Goal: Information Seeking & Learning: Understand process/instructions

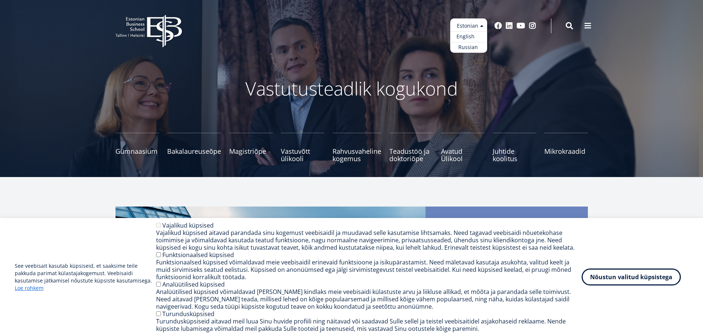
click at [473, 34] on link "English" at bounding box center [468, 36] width 37 height 11
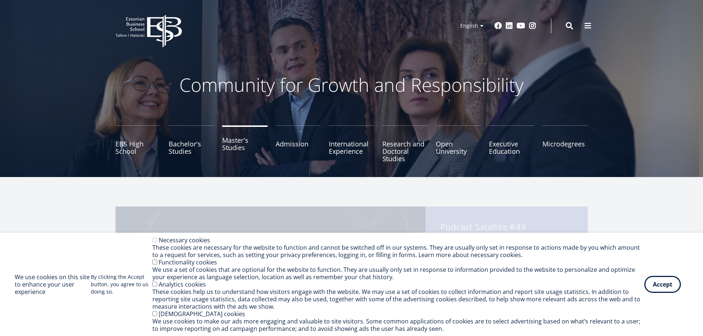
click at [230, 141] on link "Master's Studies" at bounding box center [244, 143] width 45 height 37
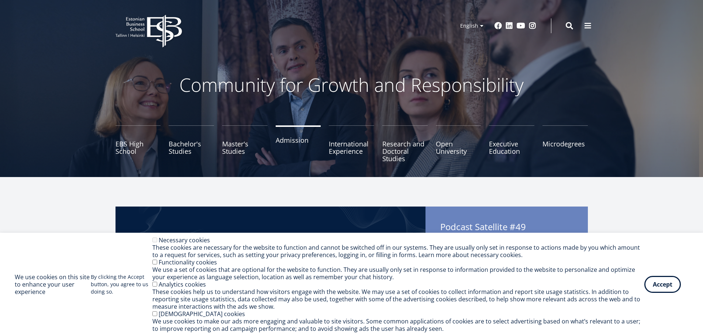
click at [296, 145] on link "Admission" at bounding box center [298, 143] width 45 height 37
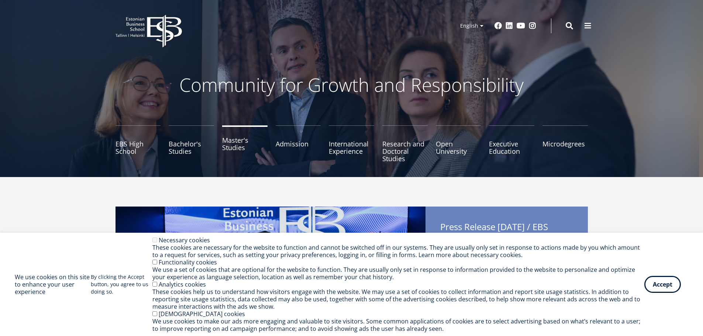
click at [232, 144] on link "Master's Studies" at bounding box center [244, 143] width 45 height 37
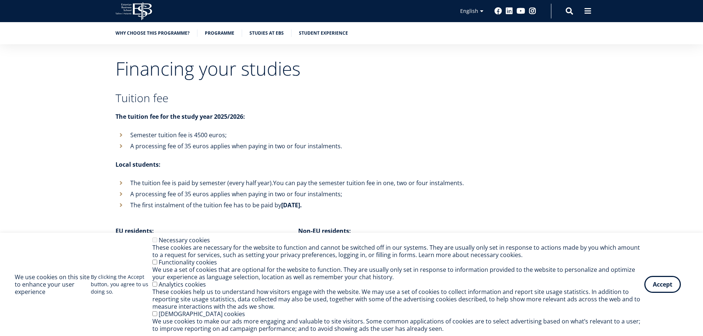
scroll to position [2789, 0]
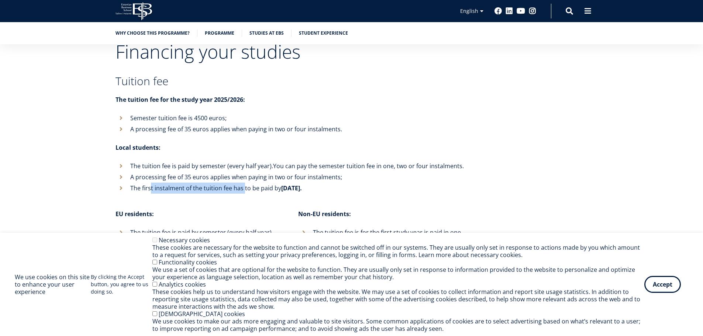
drag, startPoint x: 151, startPoint y: 168, endPoint x: 246, endPoint y: 167, distance: 95.2
click at [244, 183] on li "The first instalment of the tuition fee has to be paid by [DATE]." at bounding box center [290, 188] width 351 height 11
drag, startPoint x: 265, startPoint y: 166, endPoint x: 305, endPoint y: 163, distance: 40.6
click at [305, 183] on li "The first instalment of the tuition fee has to be paid by [DATE]." at bounding box center [290, 188] width 351 height 11
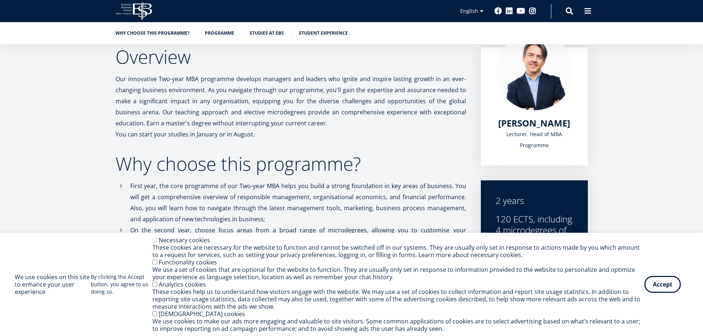
scroll to position [0, 0]
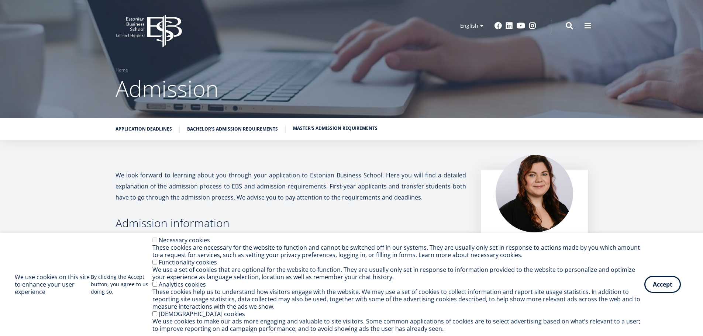
click at [307, 131] on link "Master's admission requirements" at bounding box center [335, 128] width 84 height 7
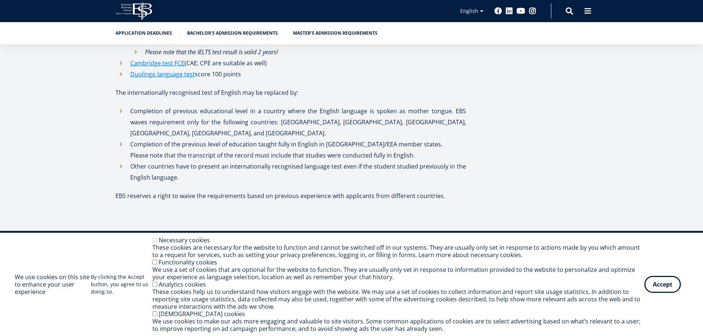
scroll to position [2630, 0]
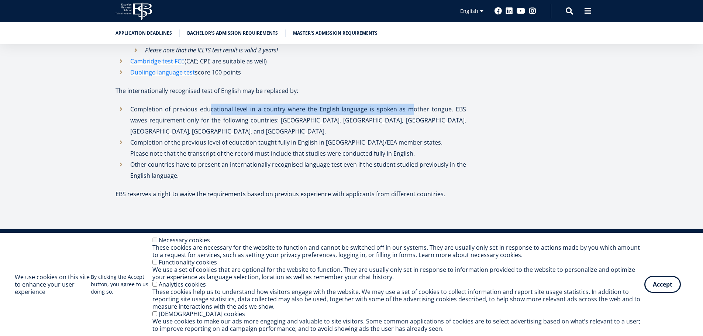
drag, startPoint x: 208, startPoint y: 71, endPoint x: 388, endPoint y: 72, distance: 180.4
click at [397, 104] on li "Completion of previous educational level in a country where the English languag…" at bounding box center [290, 120] width 351 height 33
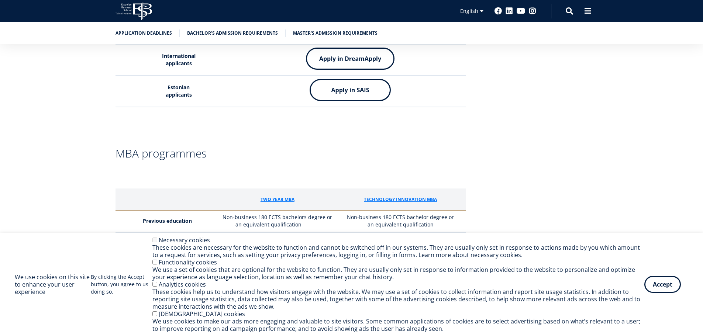
scroll to position [1929, 0]
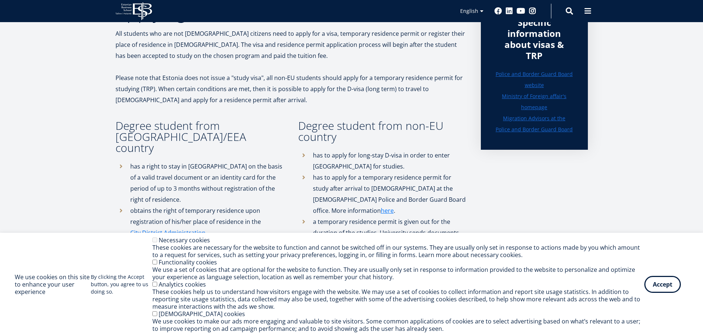
scroll to position [184, 0]
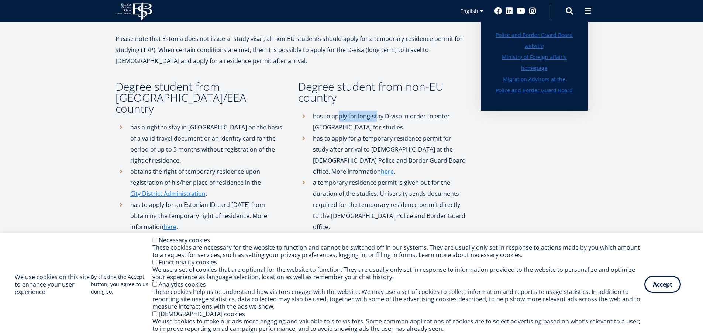
drag, startPoint x: 337, startPoint y: 115, endPoint x: 376, endPoint y: 114, distance: 39.1
click at [376, 114] on li "has to apply for long-stay D-visa in order to enter [GEOGRAPHIC_DATA] for studi…" at bounding box center [382, 122] width 168 height 22
drag, startPoint x: 381, startPoint y: 114, endPoint x: 414, endPoint y: 113, distance: 33.2
click at [412, 113] on li "has to apply for long-stay D-visa in order to enter [GEOGRAPHIC_DATA] for studi…" at bounding box center [382, 122] width 168 height 22
click at [431, 114] on li "has to apply for long-stay D-visa in order to enter [GEOGRAPHIC_DATA] for studi…" at bounding box center [382, 122] width 168 height 22
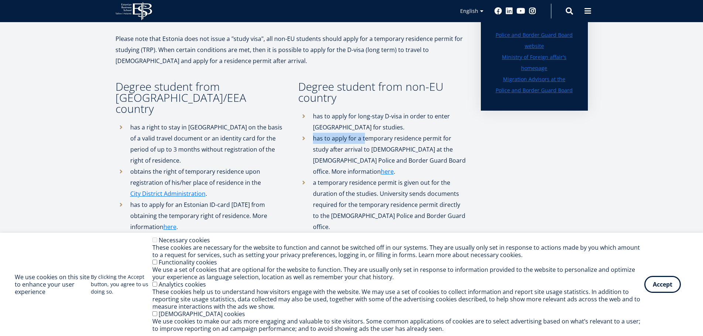
drag, startPoint x: 313, startPoint y: 137, endPoint x: 365, endPoint y: 138, distance: 51.7
click at [365, 138] on li "has to apply for a temporary residence permit for study after arrival to [DEMOG…" at bounding box center [382, 155] width 168 height 44
drag, startPoint x: 385, startPoint y: 138, endPoint x: 432, endPoint y: 138, distance: 47.6
click at [432, 138] on li "has to apply for a temporary residence permit for study after arrival to [DEMOG…" at bounding box center [382, 155] width 168 height 44
drag, startPoint x: 337, startPoint y: 152, endPoint x: 374, endPoint y: 151, distance: 36.9
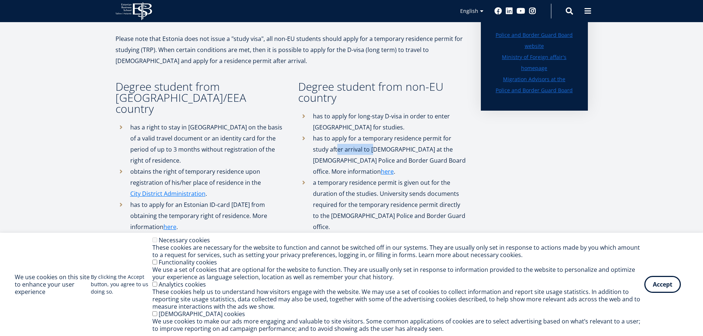
click at [374, 151] on li "has to apply for a temporary residence permit for study after arrival to [DEMOG…" at bounding box center [382, 155] width 168 height 44
drag, startPoint x: 387, startPoint y: 151, endPoint x: 395, endPoint y: 151, distance: 8.5
click at [395, 151] on li "has to apply for a temporary residence permit for study after arrival to [DEMOG…" at bounding box center [382, 155] width 168 height 44
drag, startPoint x: 331, startPoint y: 152, endPoint x: 364, endPoint y: 150, distance: 32.9
click at [362, 150] on li "has to apply for a temporary residence permit for study after arrival to [DEMOG…" at bounding box center [382, 155] width 168 height 44
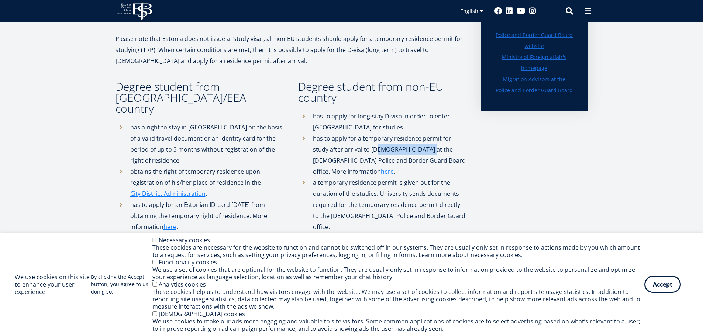
drag, startPoint x: 403, startPoint y: 149, endPoint x: 422, endPoint y: 148, distance: 19.3
click at [422, 148] on li "has to apply for a temporary residence permit for study after arrival to [DEMOG…" at bounding box center [382, 155] width 168 height 44
drag, startPoint x: 332, startPoint y: 160, endPoint x: 358, endPoint y: 158, distance: 26.2
click at [359, 158] on li "has to apply for a temporary residence permit for study after arrival to [DEMOG…" at bounding box center [382, 155] width 168 height 44
click at [324, 163] on li "has to apply for a temporary residence permit for study after arrival to [DEMOG…" at bounding box center [382, 155] width 168 height 44
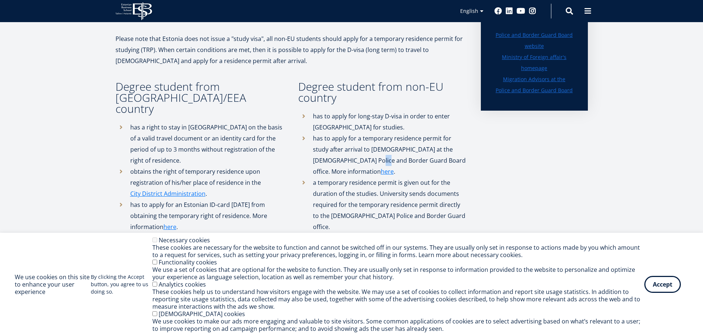
click at [360, 162] on li "has to apply for a temporary residence permit for study after arrival to [DEMOG…" at bounding box center [382, 155] width 168 height 44
drag, startPoint x: 316, startPoint y: 173, endPoint x: 368, endPoint y: 171, distance: 52.1
click at [368, 177] on li "a temporary residence permit is given out for the duration of the studies. Univ…" at bounding box center [382, 204] width 168 height 55
drag, startPoint x: 383, startPoint y: 170, endPoint x: 416, endPoint y: 171, distance: 33.2
click at [416, 177] on li "a temporary residence permit is given out for the duration of the studies. Univ…" at bounding box center [382, 204] width 168 height 55
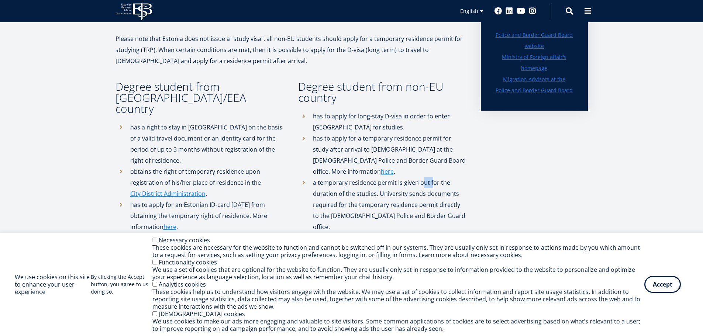
drag, startPoint x: 429, startPoint y: 173, endPoint x: 419, endPoint y: 177, distance: 10.9
click at [428, 177] on li "a temporary residence permit is given out for the duration of the studies. Univ…" at bounding box center [382, 204] width 168 height 55
drag, startPoint x: 358, startPoint y: 180, endPoint x: 383, endPoint y: 180, distance: 25.5
click at [383, 180] on li "a temporary residence permit is given out for the duration of the studies. Univ…" at bounding box center [382, 204] width 168 height 55
drag, startPoint x: 396, startPoint y: 180, endPoint x: 434, endPoint y: 182, distance: 38.4
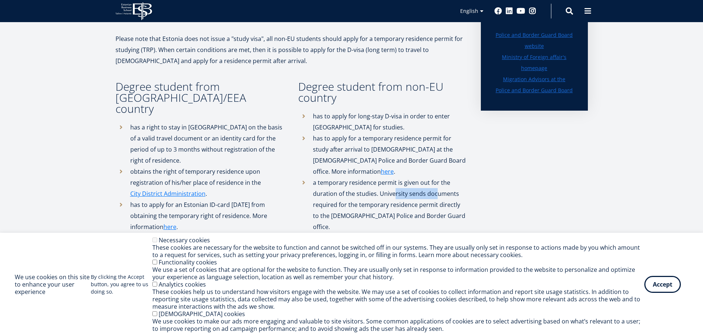
click at [434, 182] on li "a temporary residence permit is given out for the duration of the studies. Univ…" at bounding box center [382, 204] width 168 height 55
drag, startPoint x: 329, startPoint y: 197, endPoint x: 361, endPoint y: 196, distance: 31.7
click at [358, 196] on li "a temporary residence permit is given out for the duration of the studies. Univ…" at bounding box center [382, 204] width 168 height 55
drag, startPoint x: 372, startPoint y: 195, endPoint x: 419, endPoint y: 194, distance: 46.9
click at [415, 194] on li "a temporary residence permit is given out for the duration of the studies. Univ…" at bounding box center [382, 204] width 168 height 55
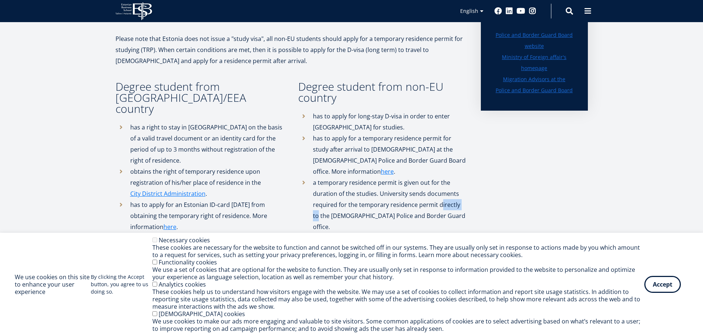
drag, startPoint x: 439, startPoint y: 195, endPoint x: 464, endPoint y: 195, distance: 24.7
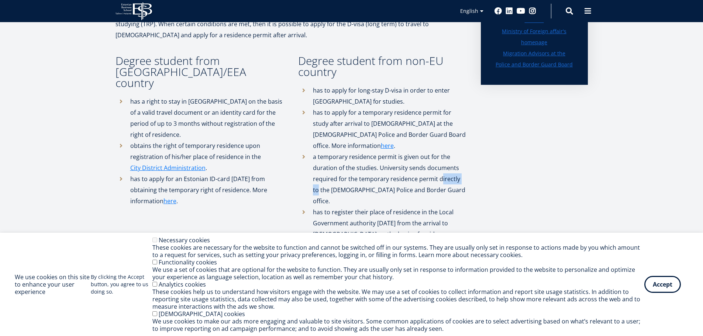
scroll to position [258, 0]
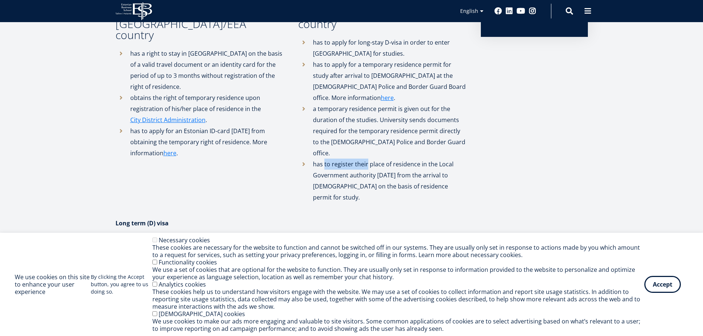
drag, startPoint x: 324, startPoint y: 138, endPoint x: 366, endPoint y: 141, distance: 42.9
click at [366, 159] on li "has to register their place of residence in the Local Government authority [DAT…" at bounding box center [382, 181] width 168 height 44
drag, startPoint x: 380, startPoint y: 142, endPoint x: 425, endPoint y: 142, distance: 45.0
click at [425, 159] on li "has to register their place of residence in the Local Government authority [DAT…" at bounding box center [382, 181] width 168 height 44
drag, startPoint x: 349, startPoint y: 152, endPoint x: 377, endPoint y: 155, distance: 28.5
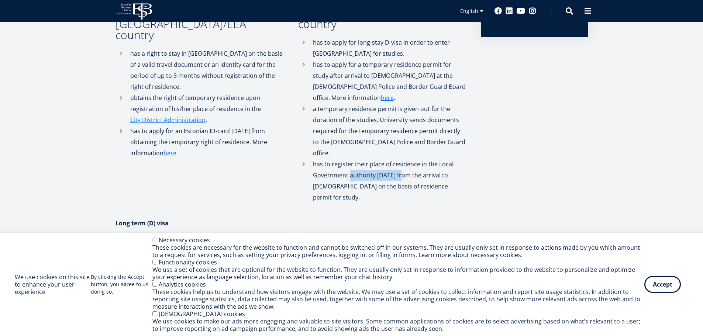
click at [399, 159] on li "has to register their place of residence in the Local Government authority [DAT…" at bounding box center [382, 181] width 168 height 44
click at [328, 159] on li "has to register their place of residence in the Local Government authority [DAT…" at bounding box center [382, 181] width 168 height 44
drag, startPoint x: 372, startPoint y: 153, endPoint x: 393, endPoint y: 154, distance: 20.3
click at [392, 159] on li "has to register their place of residence in the Local Government authority [DAT…" at bounding box center [382, 181] width 168 height 44
drag, startPoint x: 429, startPoint y: 153, endPoint x: 453, endPoint y: 153, distance: 24.4
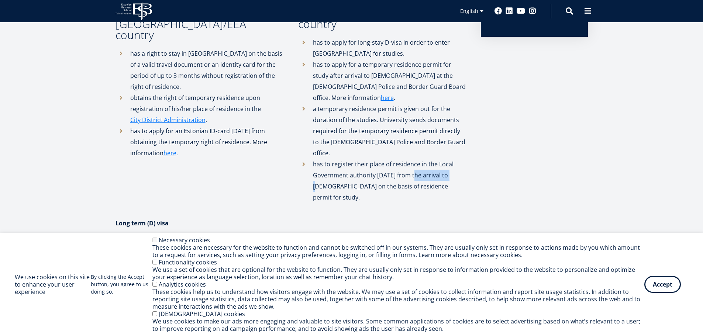
click at [454, 159] on li "has to register their place of residence in the Local Government authority [DAT…" at bounding box center [382, 181] width 168 height 44
drag, startPoint x: 342, startPoint y: 161, endPoint x: 379, endPoint y: 162, distance: 37.3
click at [380, 162] on li "has to register their place of residence in the Local Government authority [DAT…" at bounding box center [382, 181] width 168 height 44
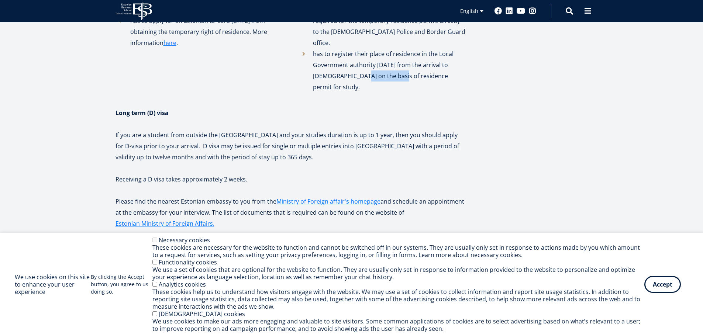
scroll to position [369, 0]
drag, startPoint x: 142, startPoint y: 100, endPoint x: 176, endPoint y: 101, distance: 34.0
click at [176, 129] on p "If you are a student from outside the [GEOGRAPHIC_DATA] and your studies durati…" at bounding box center [290, 145] width 351 height 33
drag, startPoint x: 187, startPoint y: 101, endPoint x: 205, endPoint y: 102, distance: 17.7
click at [204, 129] on p "If you are a student from outside the [GEOGRAPHIC_DATA] and your studies durati…" at bounding box center [290, 145] width 351 height 33
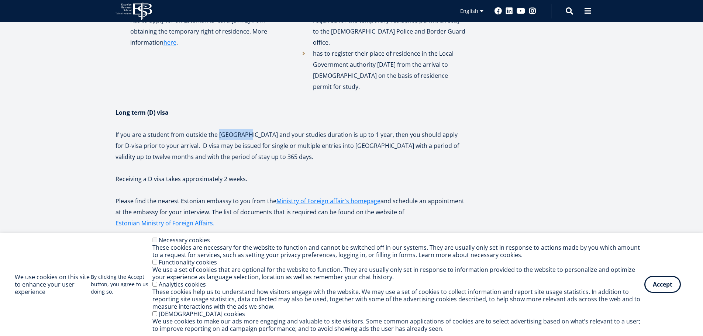
drag, startPoint x: 219, startPoint y: 100, endPoint x: 248, endPoint y: 101, distance: 29.5
click at [248, 129] on p "If you are a student from outside the [GEOGRAPHIC_DATA] and your studies durati…" at bounding box center [290, 145] width 351 height 33
drag, startPoint x: 263, startPoint y: 101, endPoint x: 304, endPoint y: 102, distance: 41.0
click at [304, 129] on p "If you are a student from outside the [GEOGRAPHIC_DATA] and your studies durati…" at bounding box center [290, 145] width 351 height 33
drag, startPoint x: 315, startPoint y: 102, endPoint x: 325, endPoint y: 102, distance: 10.7
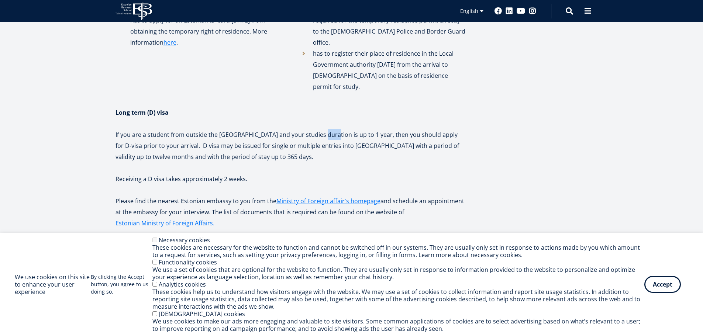
click at [325, 129] on p "If you are a student from outside the [GEOGRAPHIC_DATA] and your studies durati…" at bounding box center [290, 145] width 351 height 33
drag, startPoint x: 334, startPoint y: 100, endPoint x: 353, endPoint y: 100, distance: 19.6
click at [353, 129] on p "If you are a student from outside the [GEOGRAPHIC_DATA] and your studies durati…" at bounding box center [290, 145] width 351 height 33
drag, startPoint x: 363, startPoint y: 101, endPoint x: 400, endPoint y: 103, distance: 36.6
click at [394, 129] on p "If you are a student from outside the [GEOGRAPHIC_DATA] and your studies durati…" at bounding box center [290, 145] width 351 height 33
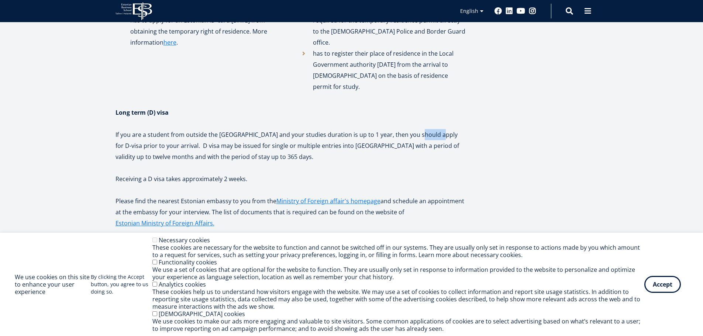
click at [429, 129] on p "If you are a student from outside the [GEOGRAPHIC_DATA] and your studies durati…" at bounding box center [290, 145] width 351 height 33
drag
click at [202, 129] on p "If you are a student from outside the [GEOGRAPHIC_DATA] and your studies durati…" at bounding box center [290, 145] width 351 height 33
click at [232, 129] on p "If you are a student from outside the [GEOGRAPHIC_DATA] and your studies durati…" at bounding box center [290, 145] width 351 height 33
click at [265, 129] on p "If you are a student from outside the [GEOGRAPHIC_DATA] and your studies durati…" at bounding box center [290, 145] width 351 height 33
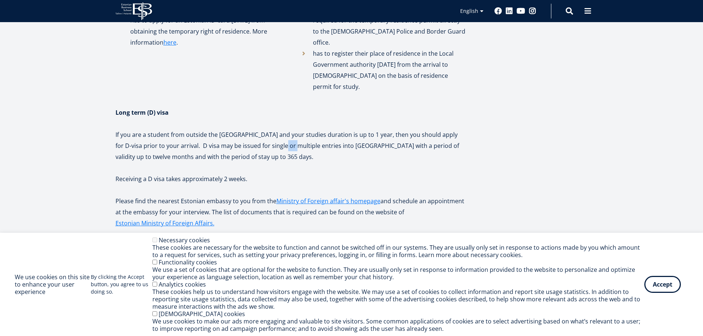
click at [286, 129] on p "If you are a student from outside the [GEOGRAPHIC_DATA] and your studies durati…" at bounding box center [290, 145] width 351 height 33
click at [317, 129] on p "If you are a student from outside the [GEOGRAPHIC_DATA] and your studies durati…" at bounding box center [290, 145] width 351 height 33
click at [366, 129] on p "If you are a student from outside the [GEOGRAPHIC_DATA] and your studies durati…" at bounding box center [290, 145] width 351 height 33
click at [404, 129] on p "If you are a student from outside the [GEOGRAPHIC_DATA] and your studies durati…" at bounding box center [290, 145] width 351 height 33
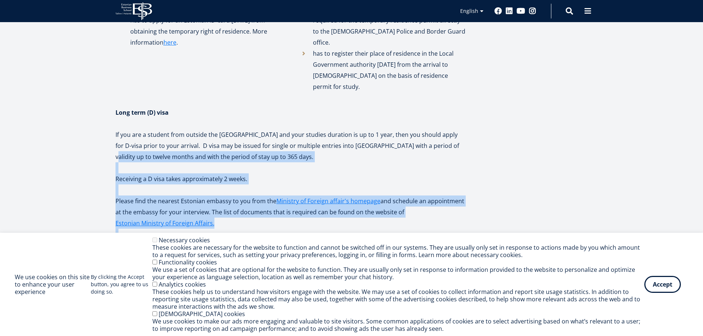
click at [476, 111] on div "Applying for visa and TRP All students who are not [DEMOGRAPHIC_DATA] citizens …" at bounding box center [351, 233] width 472 height 908
click at [231, 129] on p "If you are a student from outside the [GEOGRAPHIC_DATA] and your studies durati…" at bounding box center [290, 145] width 351 height 33
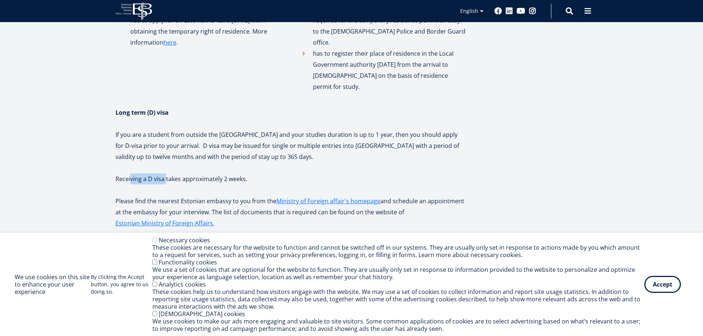
click at [165, 173] on p "Receiving a D visa takes approximately 2 weeks." at bounding box center [290, 178] width 351 height 11
click at [221, 173] on p "Receiving a D visa takes approximately 2 weeks." at bounding box center [290, 178] width 351 height 11
click at [227, 173] on p "Receiving a D visa takes approximately 2 weeks." at bounding box center [290, 178] width 351 height 11
click at [176, 196] on p "Please find the nearest Estonian embassy to you from the Ministry of Foreign af…" at bounding box center [290, 212] width 351 height 33
click at [219, 196] on p "Please find the nearest Estonian embassy to you from the Ministry of Foreign af…" at bounding box center [290, 212] width 351 height 33
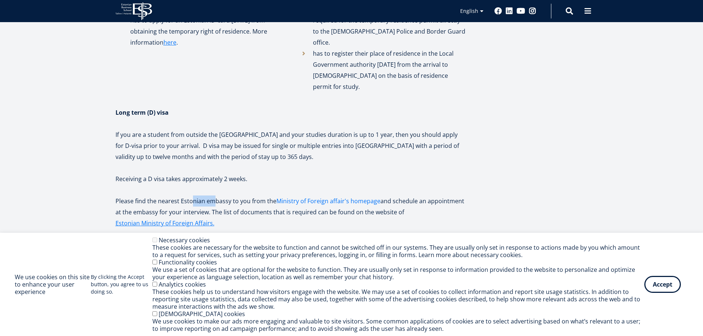
click at [277, 196] on p "Please find the nearest Estonian embassy to you from the Ministry of Foreign af…" at bounding box center [290, 212] width 351 height 33
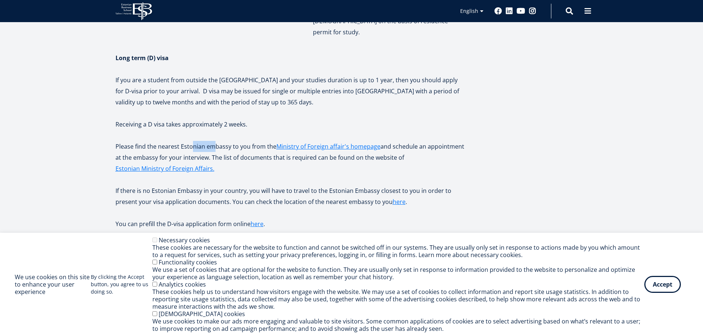
scroll to position [480, 0]
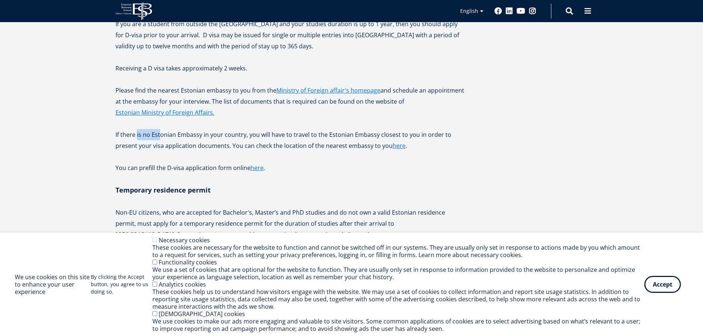
click at [159, 129] on p "If there is no Estonian Embassy in your country, you will have to travel to the…" at bounding box center [290, 140] width 351 height 22
click at [186, 129] on p "If there is no Estonian Embassy in your country, you will have to travel to the…" at bounding box center [290, 140] width 351 height 22
click at [227, 129] on p "If there is no Estonian Embassy in your country, you will have to travel to the…" at bounding box center [290, 140] width 351 height 22
click at [294, 129] on p "If there is no Estonian Embassy in your country, you will have to travel to the…" at bounding box center [290, 140] width 351 height 22
click at [357, 129] on p "If there is no Estonian Embassy in your country, you will have to travel to the…" at bounding box center [290, 140] width 351 height 22
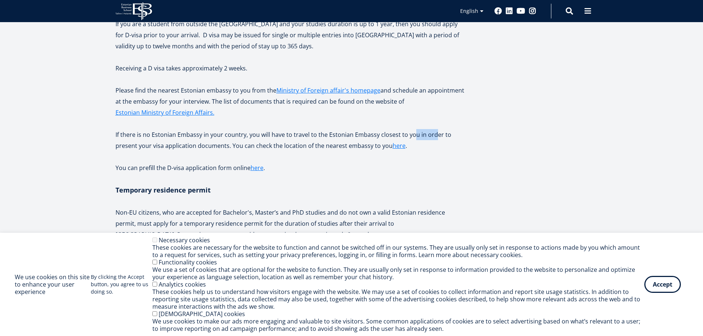
click at [433, 129] on p "If there is no Estonian Embassy in your country, you will have to travel to the…" at bounding box center [290, 140] width 351 height 22
click at [157, 162] on p "You can prefill the D-visa application form online here ." at bounding box center [290, 167] width 351 height 11
click at [193, 162] on p "You can prefill the D-visa application form online here ." at bounding box center [290, 167] width 351 height 11
click at [228, 162] on p "You can prefill the D-visa application form online here ." at bounding box center [290, 167] width 351 height 11
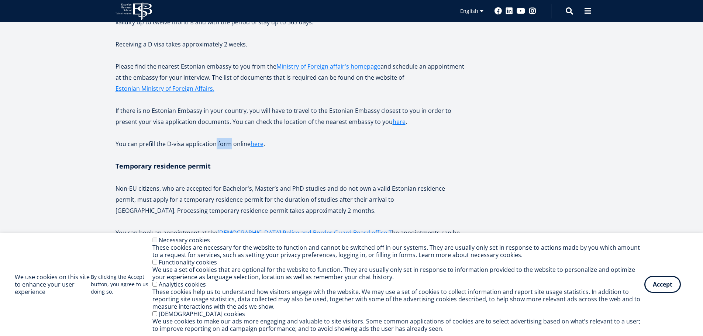
scroll to position [517, 0]
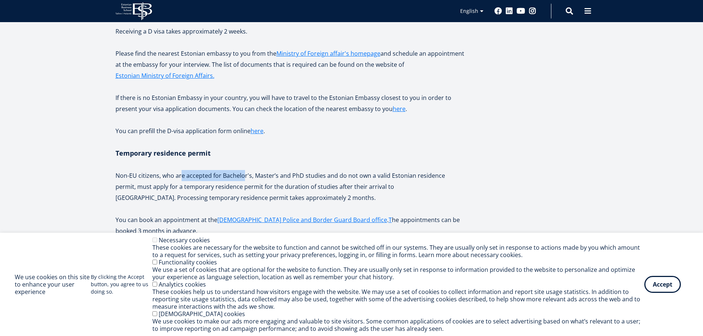
click at [242, 170] on p "Non-EU citizens, who are accepted for Bachelor's, Master’s and PhD studies and …" at bounding box center [290, 186] width 351 height 33
click at [285, 170] on p "Non-EU citizens, who are accepted for Bachelor's, Master’s and PhD studies and …" at bounding box center [290, 186] width 351 height 33
click at [337, 170] on p "Non-EU citizens, who are accepted for Bachelor's, Master’s and PhD studies and …" at bounding box center [290, 186] width 351 height 33
click at [386, 170] on p "Non-EU citizens, who are accepted for Bachelor's, Master’s and PhD studies and …" at bounding box center [290, 186] width 351 height 33
click at [440, 170] on p "Non-EU citizens, who are accepted for Bachelor's, Master’s and PhD studies and …" at bounding box center [290, 186] width 351 height 33
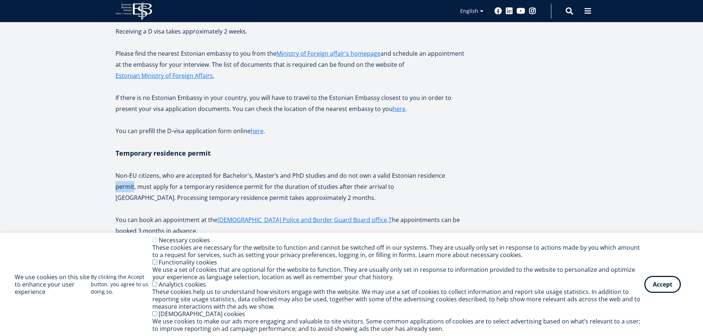
click at [458, 170] on p "Non-EU citizens, who are accepted for Bachelor's, Master’s and PhD studies and …" at bounding box center [290, 186] width 351 height 33
click at [160, 170] on p "Non-EU citizens, who are accepted for Bachelor's, Master’s and PhD studies and …" at bounding box center [290, 186] width 351 height 33
click at [198, 170] on p "Non-EU citizens, who are accepted for Bachelor's, Master’s and PhD studies and …" at bounding box center [290, 186] width 351 height 33
click at [235, 170] on p "Non-EU citizens, who are accepted for Bachelor's, Master’s and PhD studies and …" at bounding box center [290, 186] width 351 height 33
click at [277, 170] on p "Non-EU citizens, who are accepted for Bachelor's, Master’s and PhD studies and …" at bounding box center [290, 186] width 351 height 33
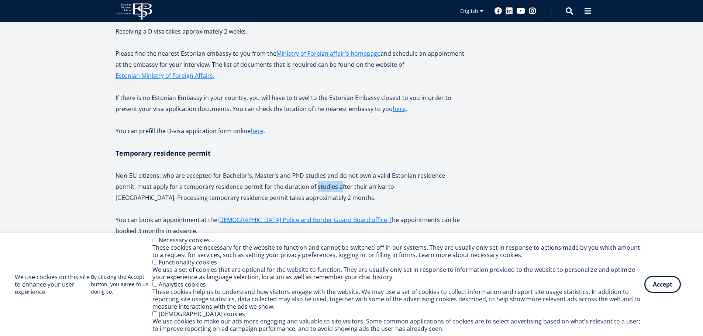
click at [325, 170] on p "Non-EU citizens, who are accepted for Bachelor's, Master’s and PhD studies and …" at bounding box center [290, 186] width 351 height 33
click at [390, 170] on p "Non-EU citizens, who are accepted for Bachelor's, Master’s and PhD studies and …" at bounding box center [290, 186] width 351 height 33
click at [175, 170] on p "Non-EU citizens, who are accepted for Bachelor's, Master’s and PhD studies and …" at bounding box center [290, 186] width 351 height 33
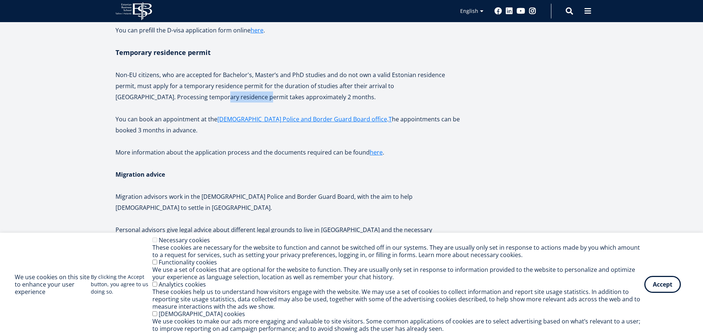
scroll to position [627, 0]
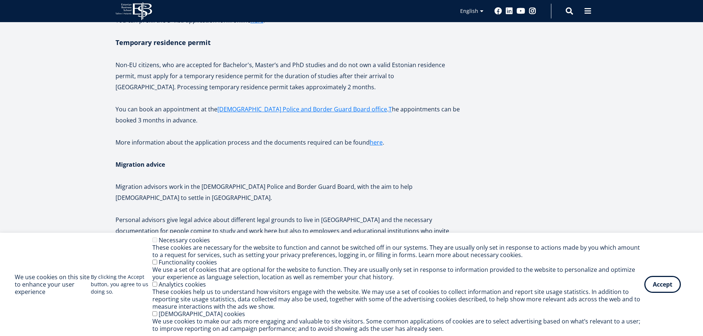
click at [192, 59] on p "Non-EU citizens, who are accepted for Bachelor's, Master’s and PhD studies and …" at bounding box center [290, 75] width 351 height 33
click at [167, 104] on p "You can book an appointment at the [DEMOGRAPHIC_DATA] Police and Border Guard B…" at bounding box center [290, 115] width 351 height 22
click at [189, 104] on p "You can book an appointment at the [DEMOGRAPHIC_DATA] Police and Border Guard B…" at bounding box center [290, 115] width 351 height 22
click at [159, 137] on p "More information about the application process and the documents required can b…" at bounding box center [290, 148] width 351 height 22
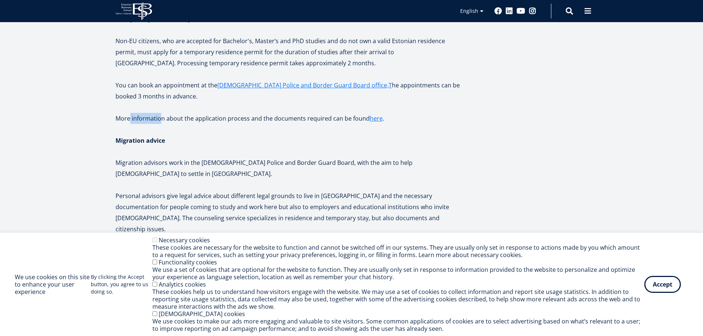
scroll to position [664, 0]
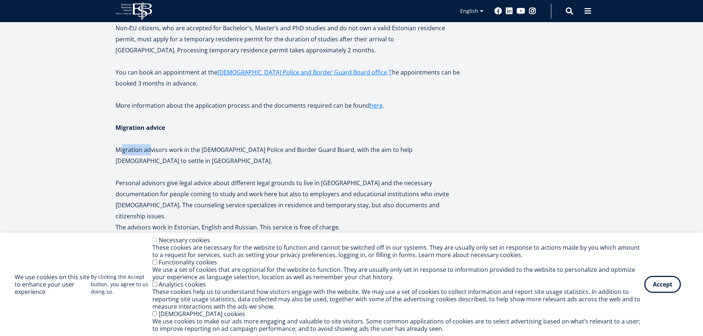
click at [150, 144] on p "Migration advisors work in the [DEMOGRAPHIC_DATA] Police and Border Guard Board…" at bounding box center [290, 155] width 351 height 22
click at [183, 144] on p "Migration advisors work in the [DEMOGRAPHIC_DATA] Police and Border Guard Board…" at bounding box center [290, 155] width 351 height 22
click at [221, 144] on p "Migration advisors work in the [DEMOGRAPHIC_DATA] Police and Border Guard Board…" at bounding box center [290, 155] width 351 height 22
click at [280, 144] on p "Migration advisors work in the [DEMOGRAPHIC_DATA] Police and Border Guard Board…" at bounding box center [290, 155] width 351 height 22
click at [331, 144] on p "Migration advisors work in the [DEMOGRAPHIC_DATA] Police and Border Guard Board…" at bounding box center [290, 155] width 351 height 22
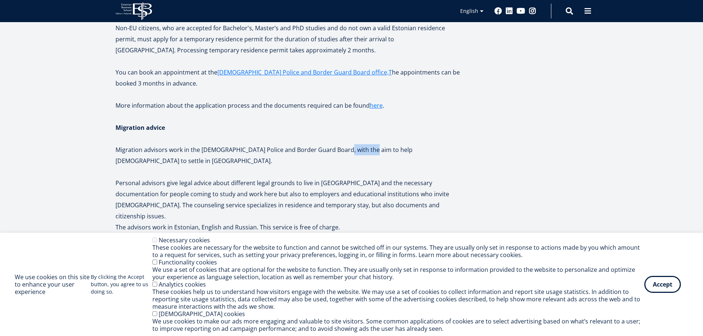
click at [368, 144] on p "Migration advisors work in the [DEMOGRAPHIC_DATA] Police and Border Guard Board…" at bounding box center [290, 155] width 351 height 22
click at [401, 144] on p "Migration advisors work in the [DEMOGRAPHIC_DATA] Police and Border Guard Board…" at bounding box center [290, 155] width 351 height 22
click at [439, 144] on p "Migration advisors work in the [DEMOGRAPHIC_DATA] Police and Border Guard Board…" at bounding box center [290, 155] width 351 height 22
click at [162, 177] on p "Personal advisors give legal advice about different legal grounds to live in [G…" at bounding box center [290, 199] width 351 height 44
click at [192, 177] on p "Personal advisors give legal advice about different legal grounds to live in [G…" at bounding box center [290, 199] width 351 height 44
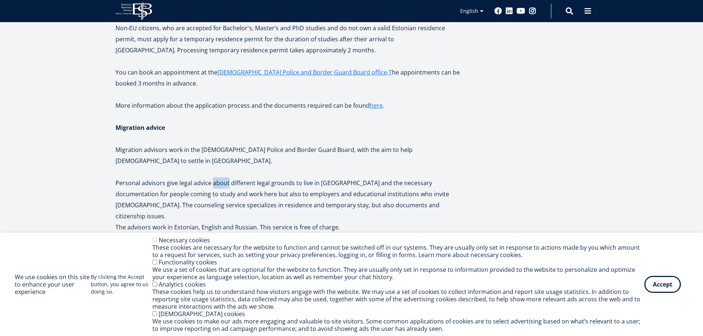
click at [230, 177] on p "Personal advisors give legal advice about different legal grounds to live in [G…" at bounding box center [290, 199] width 351 height 44
click at [269, 177] on p "Personal advisors give legal advice about different legal grounds to live in [G…" at bounding box center [290, 199] width 351 height 44
click at [301, 177] on p "Personal advisors give legal advice about different legal grounds to live in [G…" at bounding box center [290, 199] width 351 height 44
click at [337, 177] on p "Personal advisors give legal advice about different legal grounds to live in [G…" at bounding box center [290, 199] width 351 height 44
click at [388, 177] on p "Personal advisors give legal advice about different legal grounds to live in [G…" at bounding box center [290, 199] width 351 height 44
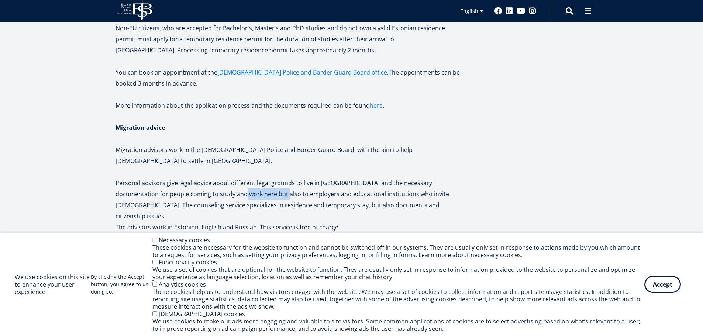
click at [241, 177] on p "Personal advisors give legal advice about different legal grounds to live in [G…" at bounding box center [290, 199] width 351 height 44
click at [292, 177] on p "Personal advisors give legal advice about different legal grounds to live in [G…" at bounding box center [290, 199] width 351 height 44
click at [379, 177] on p "Personal advisors give legal advice about different legal grounds to live in [G…" at bounding box center [290, 199] width 351 height 44
click at [446, 177] on p "Personal advisors give legal advice about different legal grounds to live in [G…" at bounding box center [290, 199] width 351 height 44
click at [176, 177] on p "Personal advisors give legal advice about different legal grounds to live in [G…" at bounding box center [290, 199] width 351 height 44
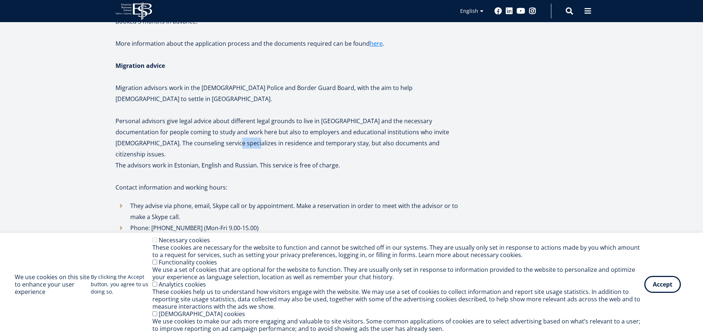
scroll to position [738, 0]
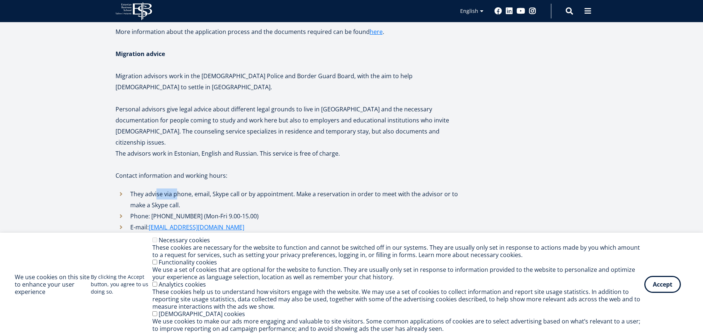
click at [183, 189] on li "They advise via phone, email, Skype call or by appointment. Make a reservation …" at bounding box center [290, 200] width 351 height 22
click at [247, 189] on li "They advise via phone, email, Skype call or by appointment. Make a reservation …" at bounding box center [290, 200] width 351 height 22
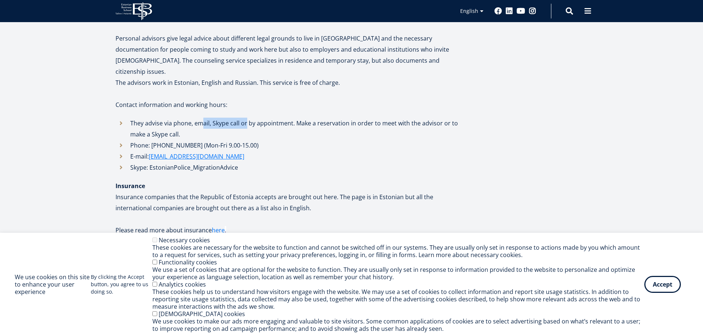
scroll to position [812, 0]
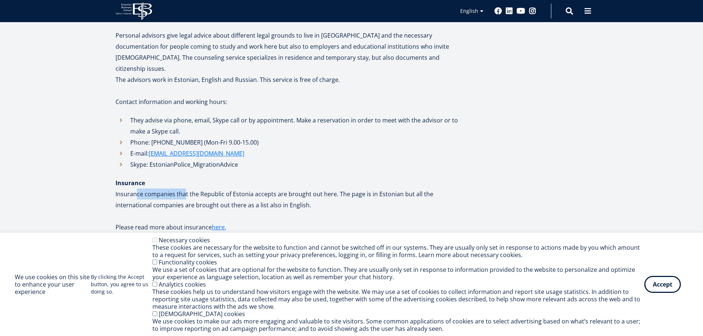
click at [180, 189] on p "Insurance companies that the Republic of Estonia accepts are brought out here. …" at bounding box center [290, 200] width 351 height 22
click at [221, 189] on p "Insurance companies that the Republic of Estonia accepts are brought out here. …" at bounding box center [290, 200] width 351 height 22
click at [280, 189] on p "Insurance companies that the Republic of Estonia accepts are brought out here. …" at bounding box center [290, 200] width 351 height 22
click at [329, 189] on p "Insurance companies that the Republic of Estonia accepts are brought out here. …" at bounding box center [290, 200] width 351 height 22
click at [355, 189] on p "Insurance companies that the Republic of Estonia accepts are brought out here. …" at bounding box center [290, 200] width 351 height 22
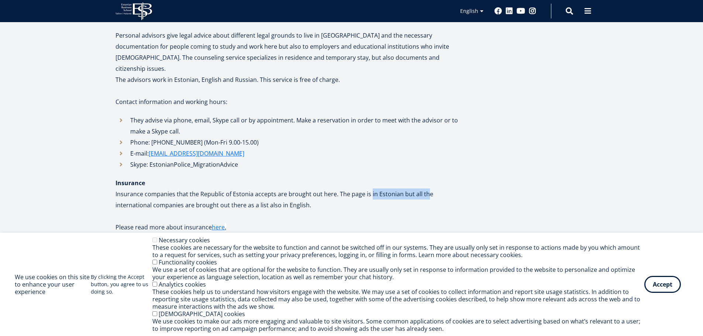
click at [439, 189] on p "Insurance companies that the Republic of Estonia accepts are brought out here. …" at bounding box center [290, 200] width 351 height 22
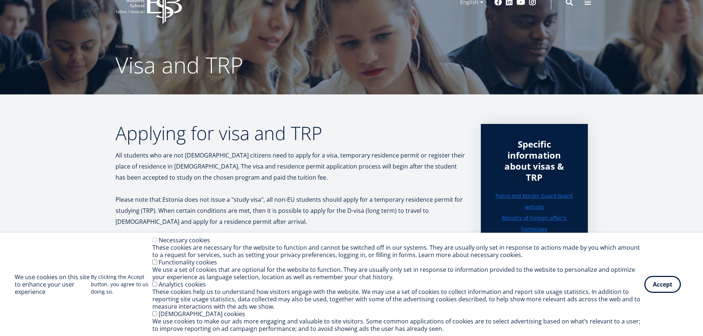
scroll to position [0, 0]
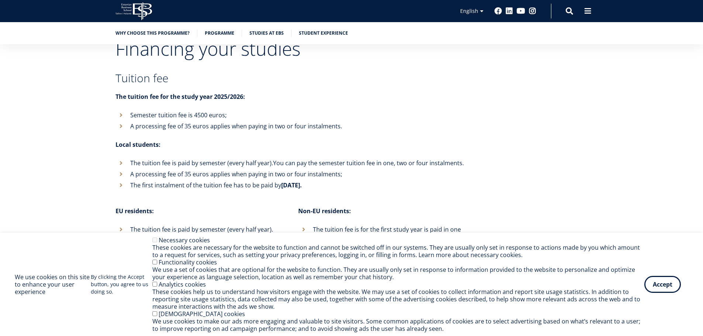
scroll to position [2789, 0]
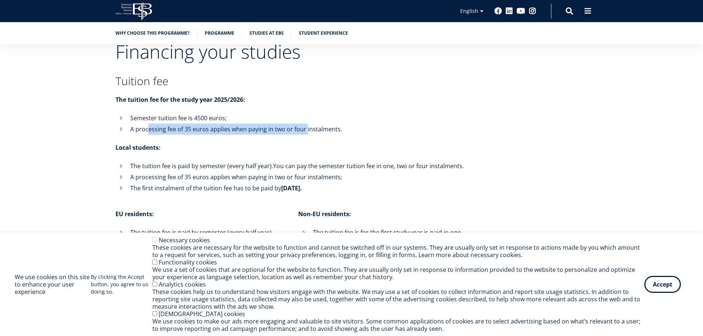
drag, startPoint x: 148, startPoint y: 110, endPoint x: 306, endPoint y: 103, distance: 158.1
click at [306, 124] on li "A processing fee of 35 euros applies when paying in two or four instalments." at bounding box center [290, 129] width 351 height 11
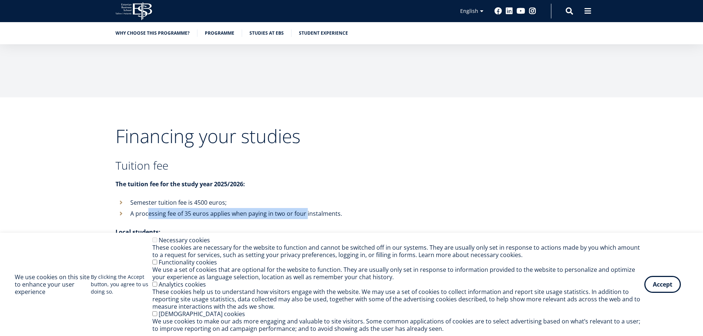
scroll to position [2694, 0]
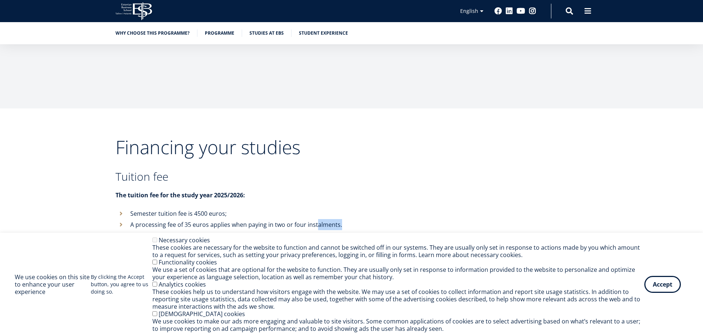
drag, startPoint x: 317, startPoint y: 201, endPoint x: 341, endPoint y: 200, distance: 23.6
click at [341, 219] on li "A processing fee of 35 euros applies when paying in two or four instalments." at bounding box center [290, 224] width 351 height 11
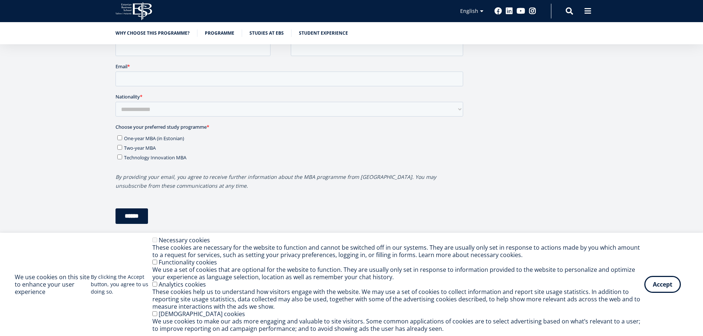
scroll to position [2177, 0]
